Goal: Check status: Check status

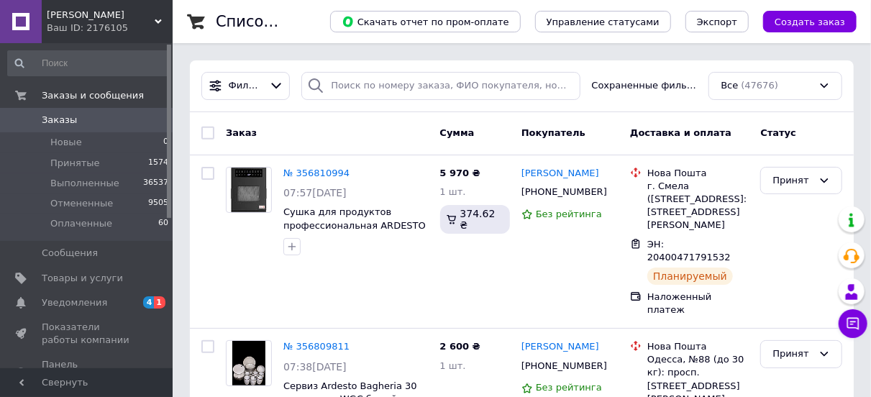
click at [84, 115] on span "Заказы" at bounding box center [87, 120] width 91 height 13
click at [82, 124] on span "Заказы" at bounding box center [87, 120] width 91 height 13
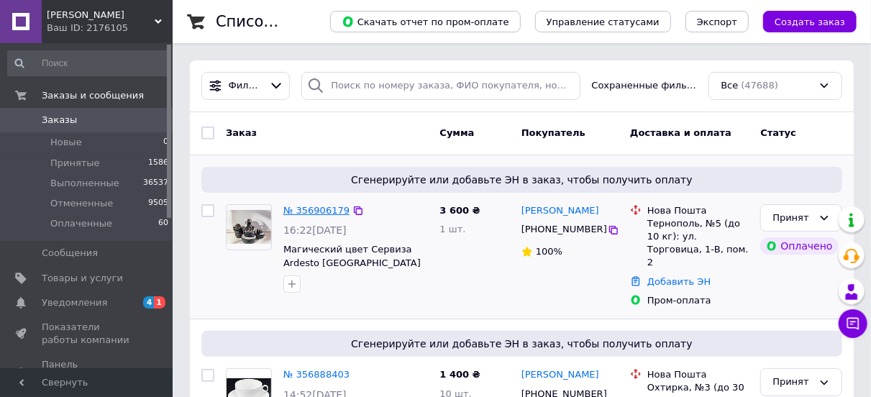
click at [320, 212] on link "№ 356906179" at bounding box center [316, 210] width 66 height 11
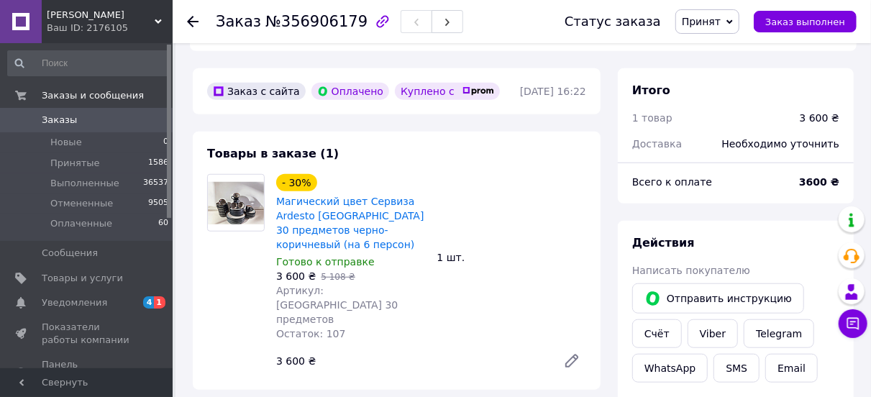
scroll to position [489, 0]
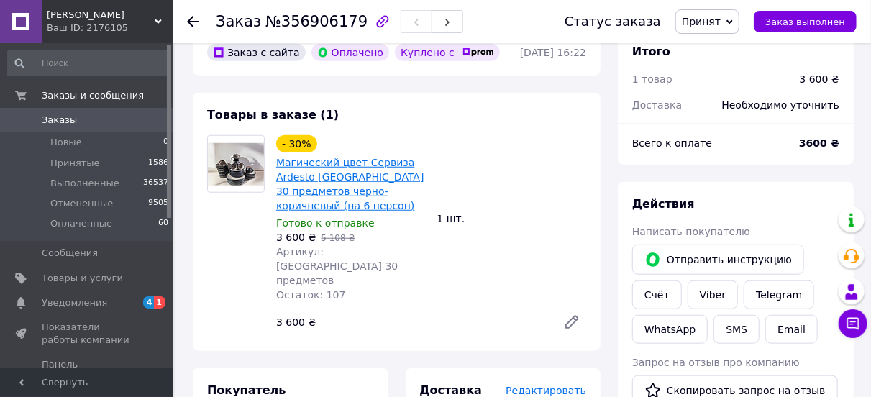
click at [358, 157] on link "Магический цвет Сервиза Ardesto [GEOGRAPHIC_DATA] 30 предметов черно-коричневый…" at bounding box center [350, 184] width 148 height 55
